Goal: Information Seeking & Learning: Find specific fact

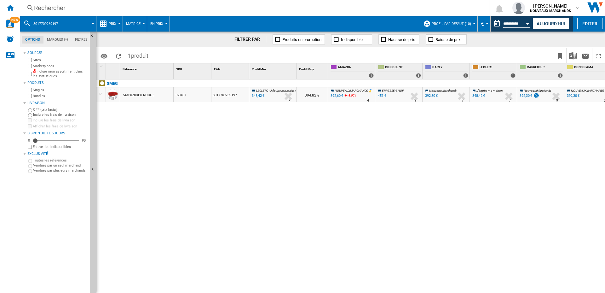
click at [447, 129] on div "LECLERC : J'équipe ma maison -1.0 % 348,42 € % N/A 7 LECLERC : J'équipe ma mais…" at bounding box center [427, 186] width 356 height 214
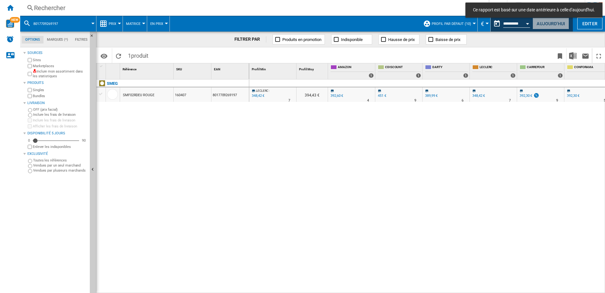
click at [545, 23] on button "Aujourd'hui" at bounding box center [551, 24] width 37 height 12
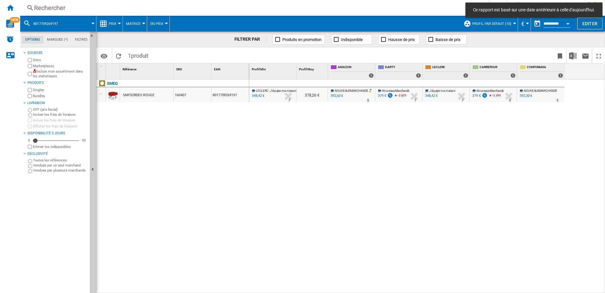
click at [52, 8] on div "Rechercher" at bounding box center [253, 7] width 439 height 9
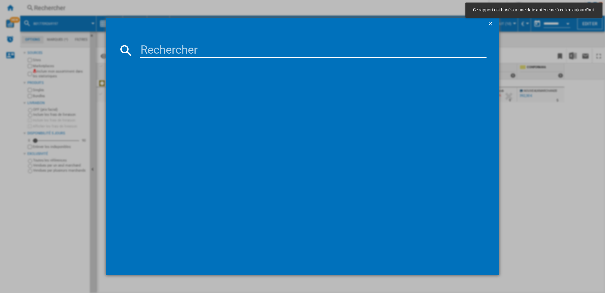
click at [157, 48] on input at bounding box center [313, 50] width 347 height 15
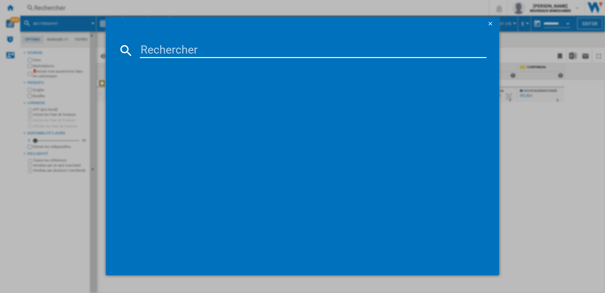
paste input "3045386358175"
type input "3045386358175"
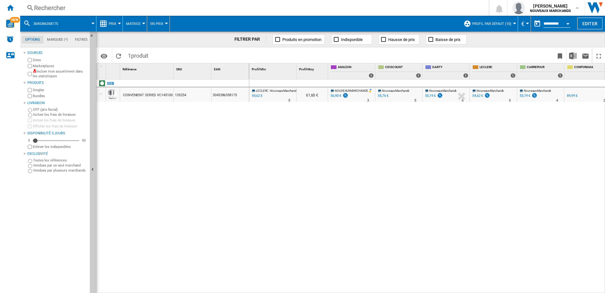
click at [429, 95] on div "55,19 €" at bounding box center [430, 96] width 11 height 4
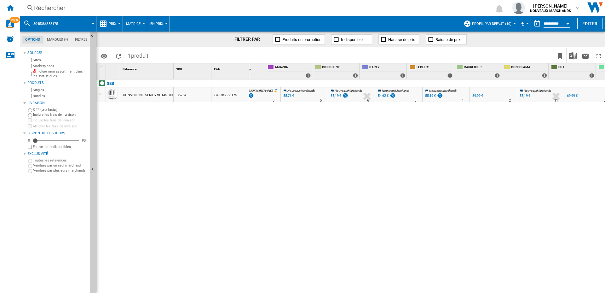
scroll to position [0, 95]
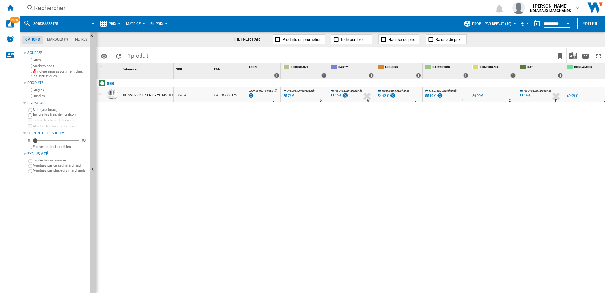
click at [383, 96] on div "54,62 €" at bounding box center [383, 96] width 11 height 4
